Goal: Transaction & Acquisition: Purchase product/service

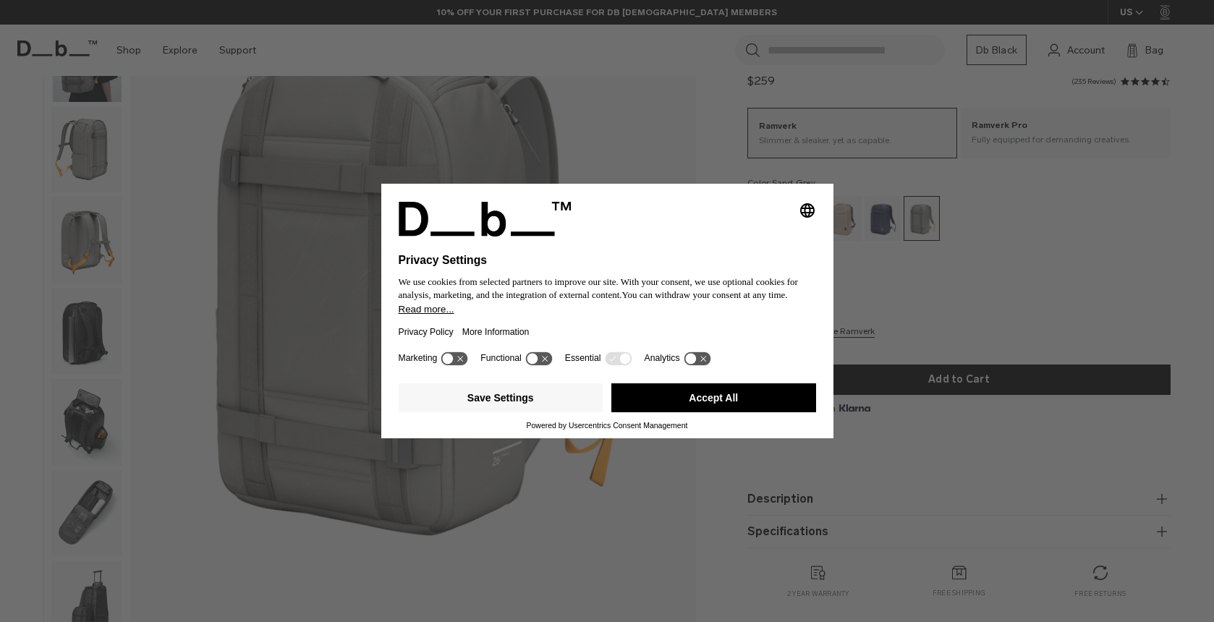
click at [812, 202] on icon "Select language" at bounding box center [807, 210] width 17 height 17
click at [697, 396] on button "Accept All" at bounding box center [713, 397] width 205 height 29
